Goal: Navigation & Orientation: Find specific page/section

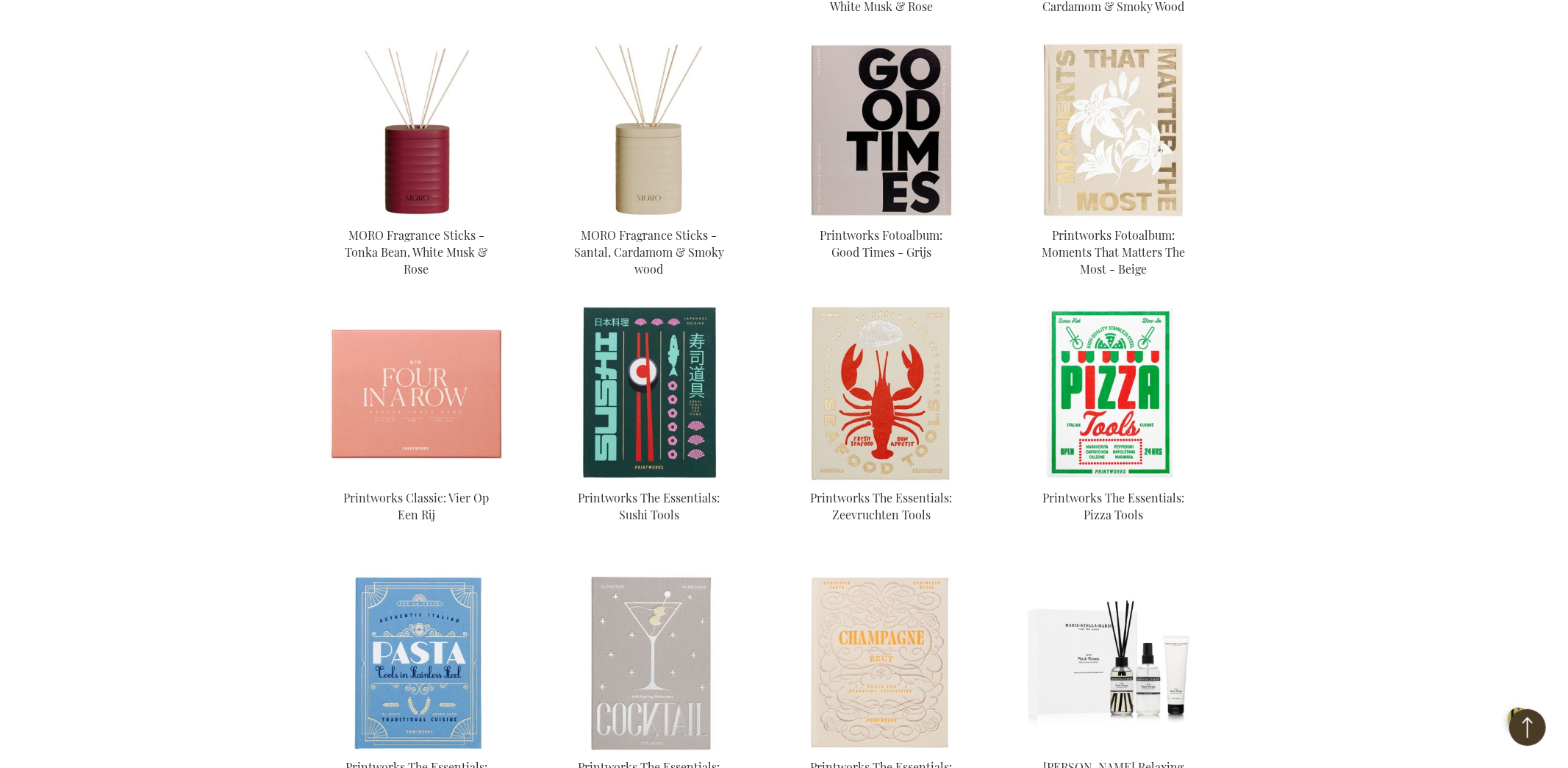
scroll to position [408, 0]
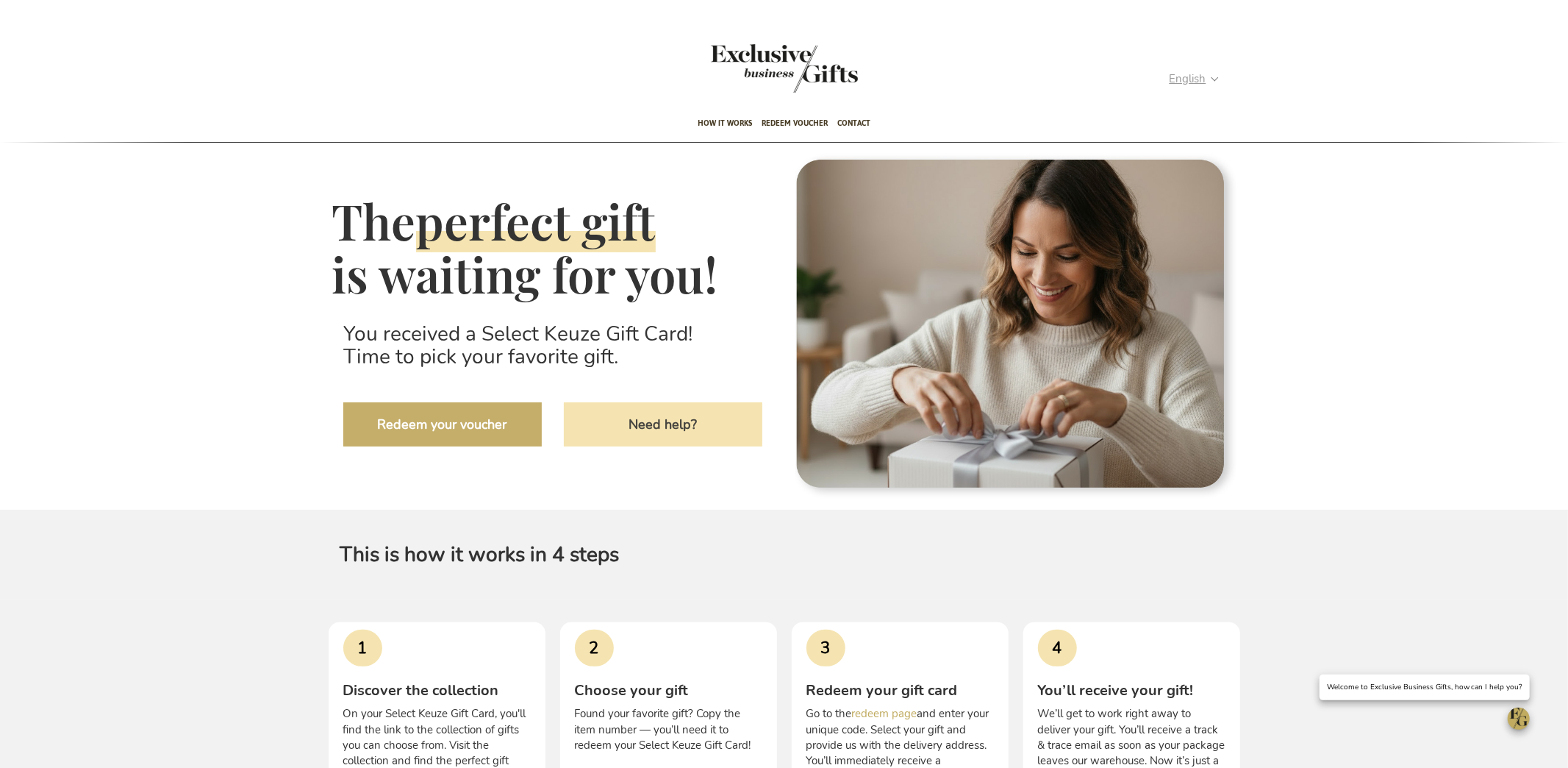
click at [1213, 79] on strong "English" at bounding box center [1193, 79] width 48 height 17
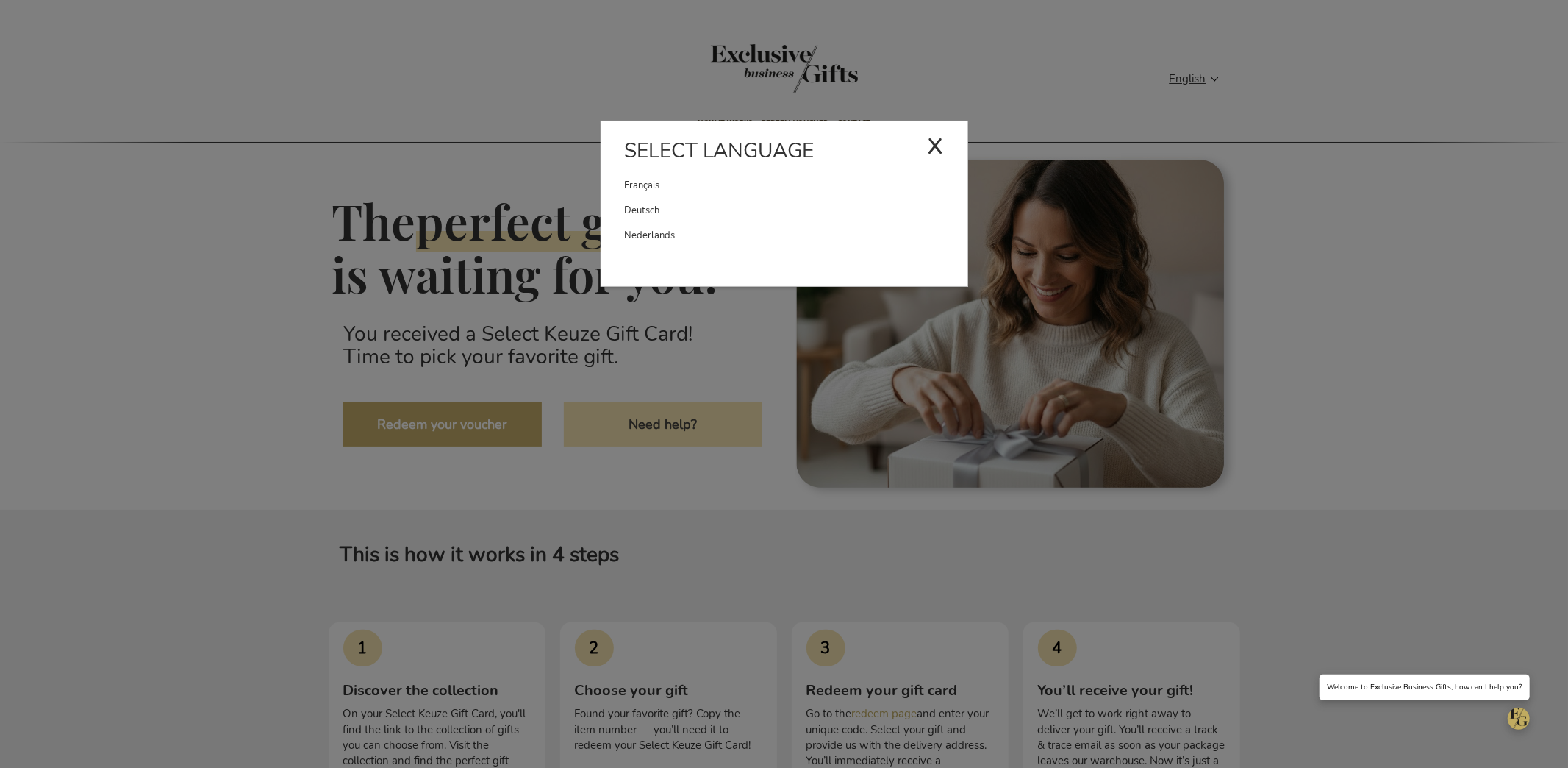
click at [822, 233] on link "Nederlands" at bounding box center [796, 235] width 343 height 25
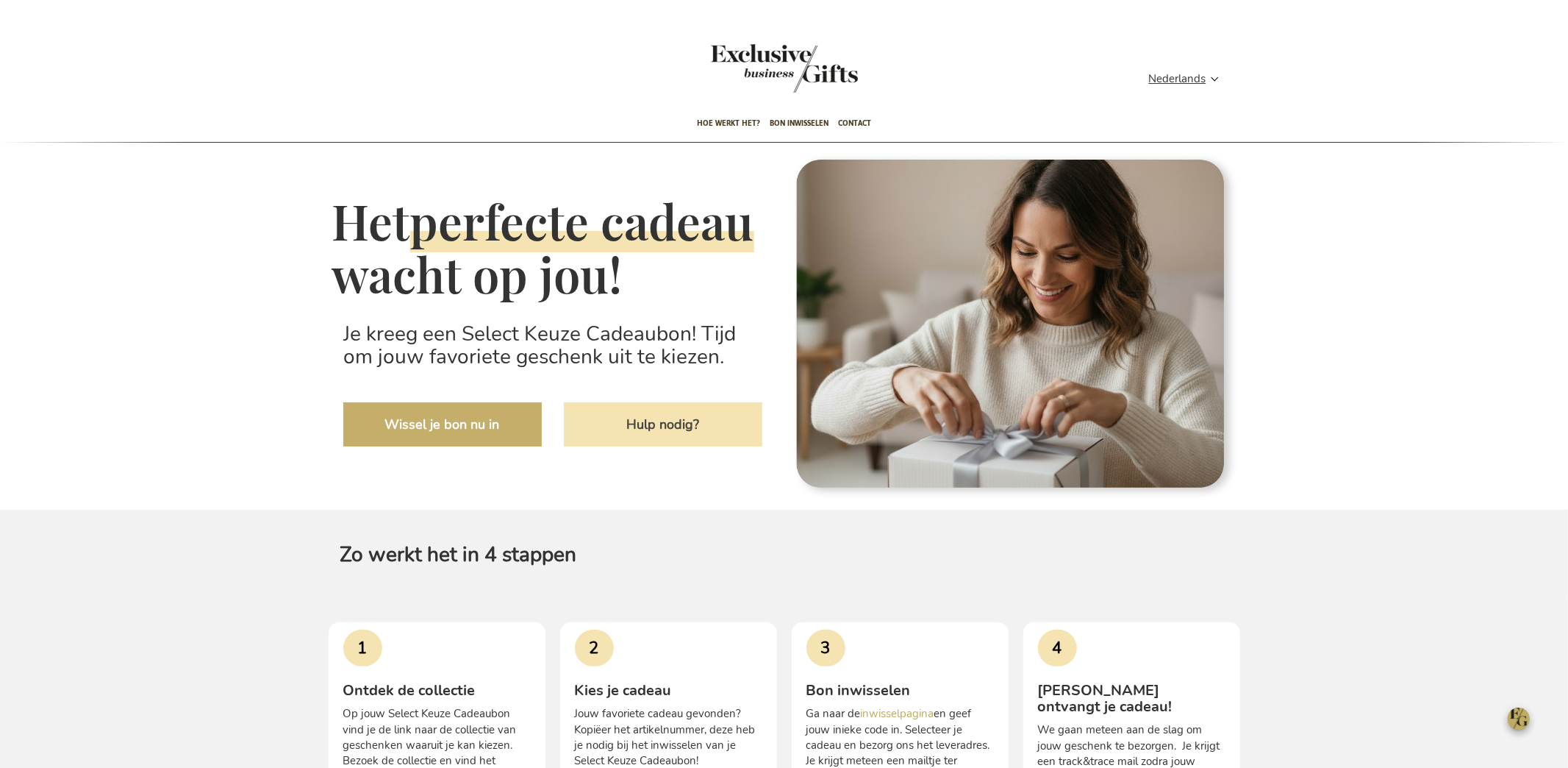
scroll to position [208, 0]
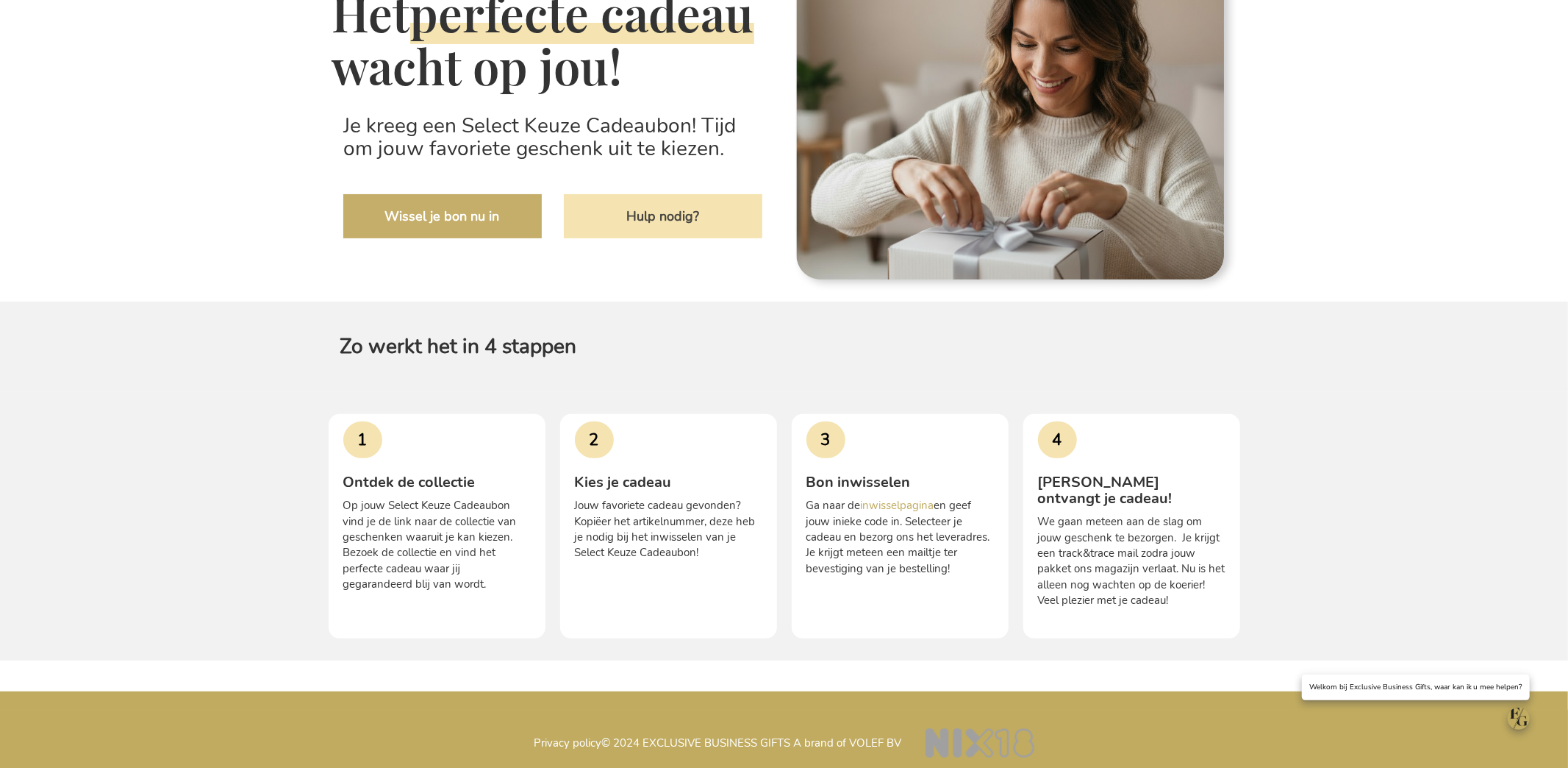
click at [186, 214] on div "Het perfecte cadeau wacht op jou! Je kreeg een Select Keuze Cadeaubon! Tijd om …" at bounding box center [784, 297] width 1568 height 726
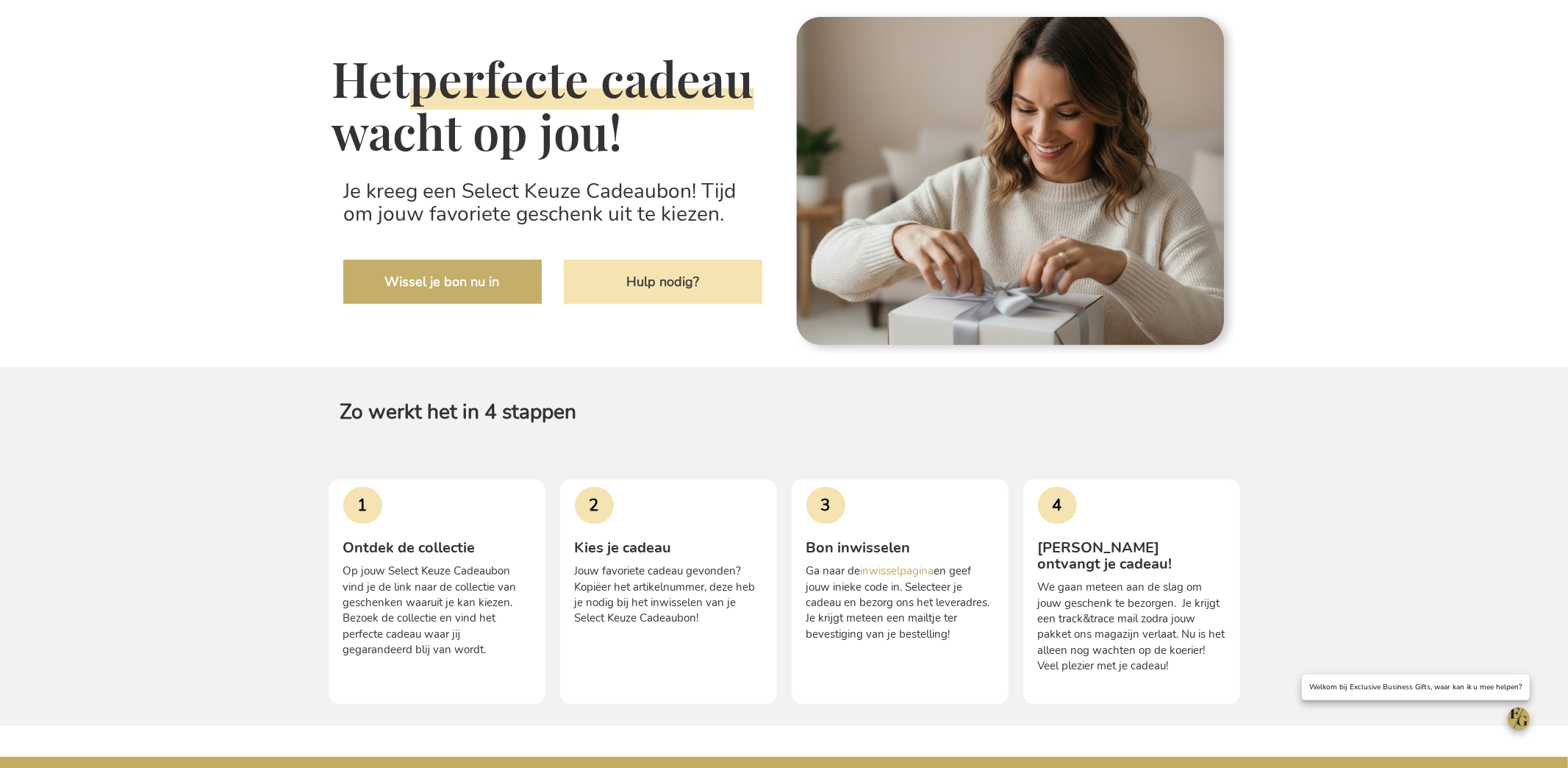
scroll to position [141, 0]
